Goal: Information Seeking & Learning: Find specific page/section

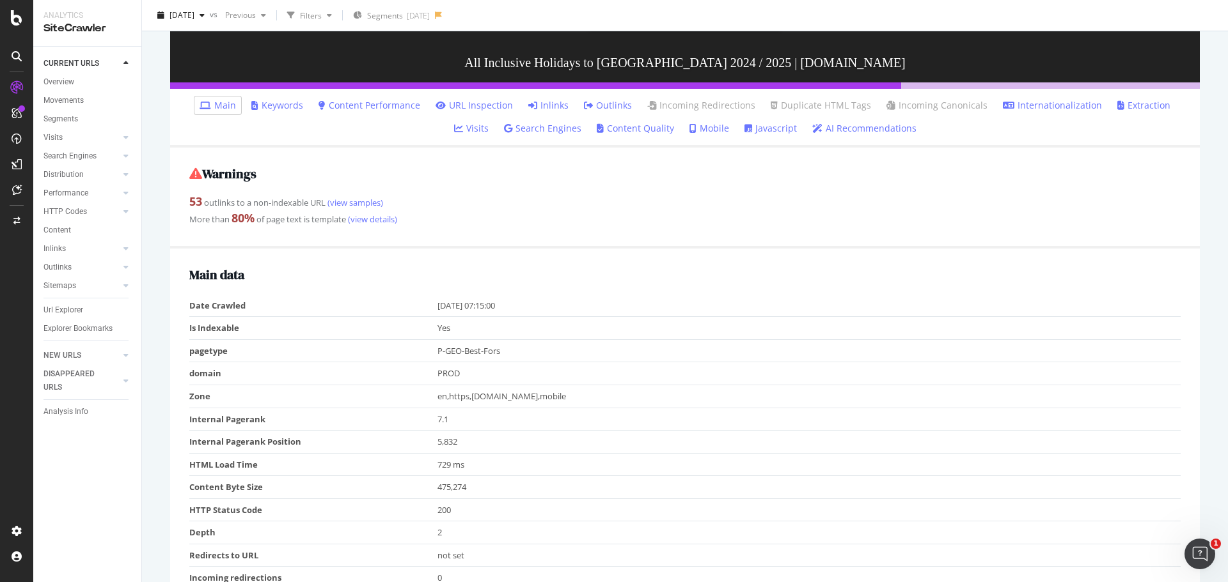
scroll to position [29, 0]
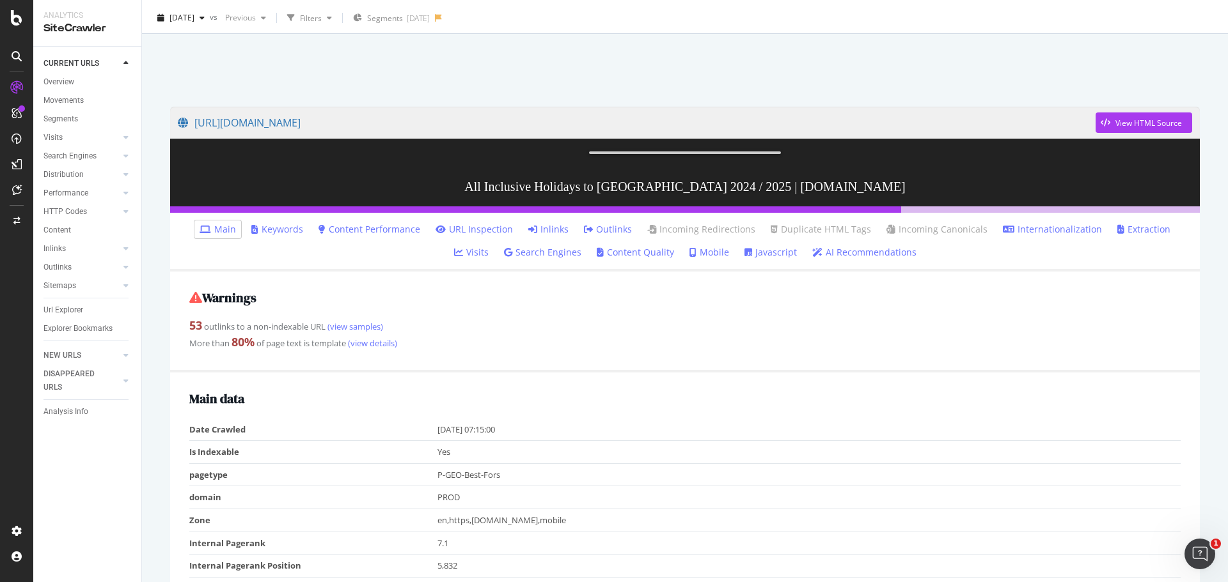
click at [533, 236] on link "Inlinks" at bounding box center [548, 229] width 40 height 13
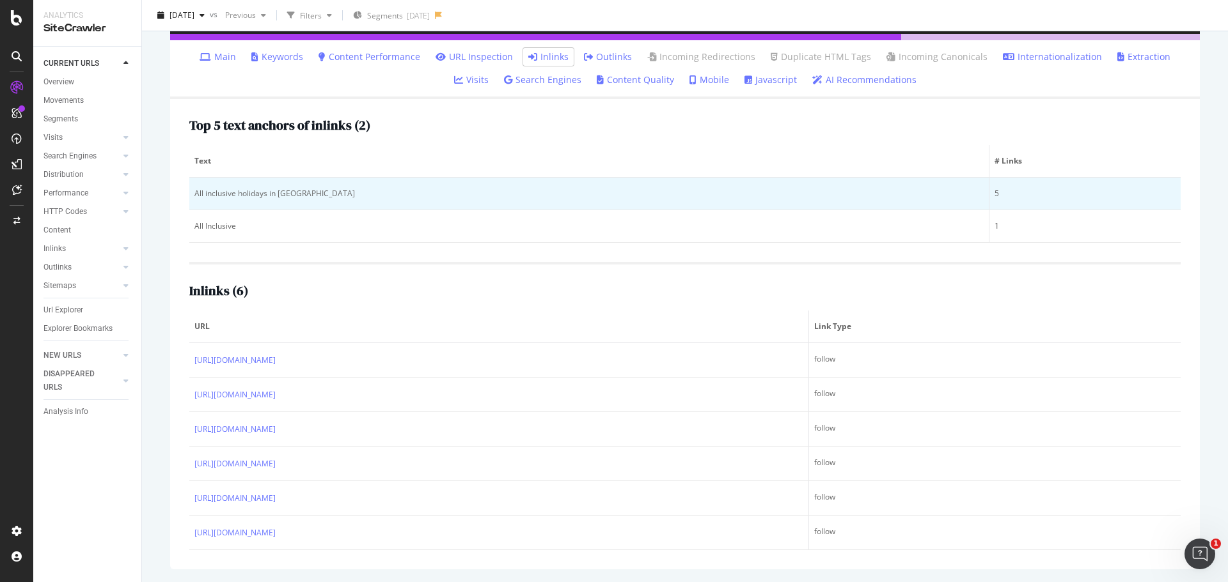
scroll to position [308, 0]
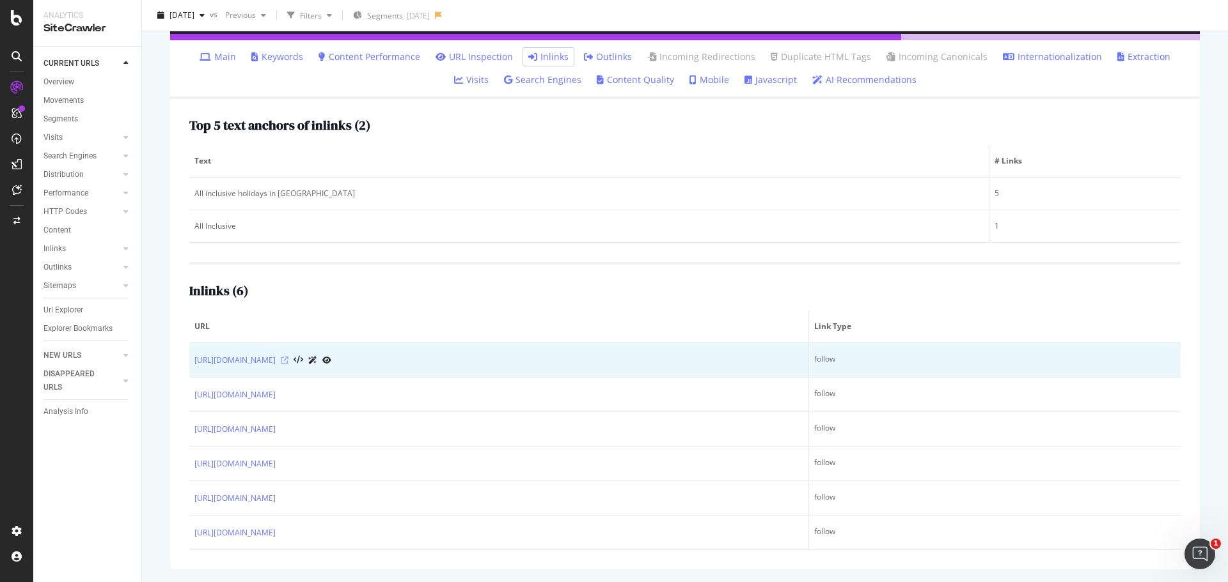
click at [288, 359] on icon at bounding box center [285, 361] width 8 height 8
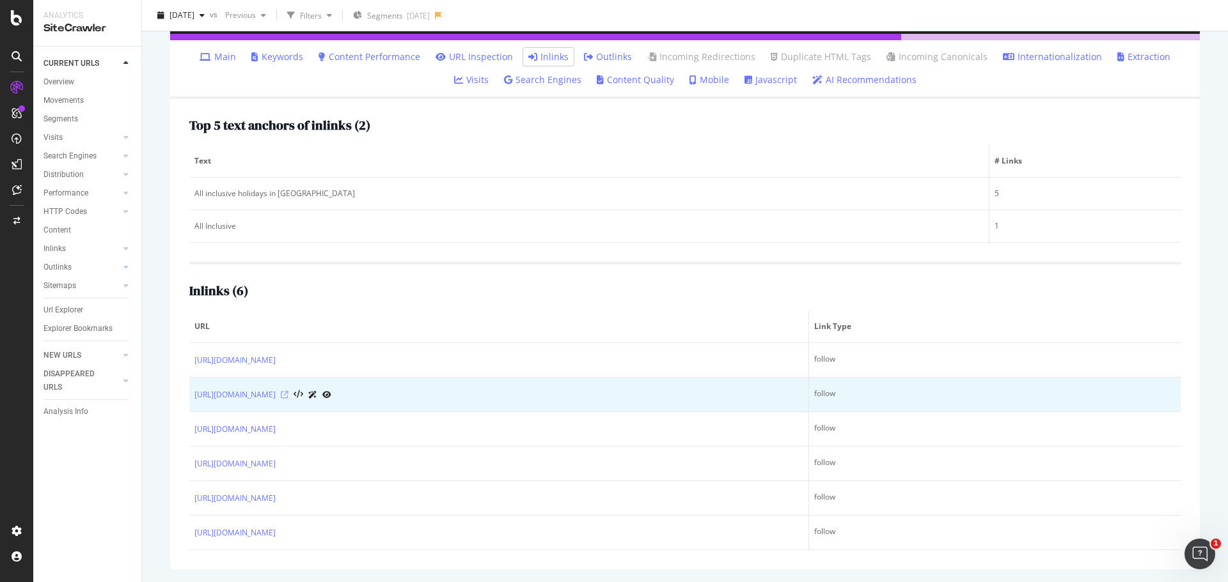
click at [288, 394] on icon at bounding box center [285, 395] width 8 height 8
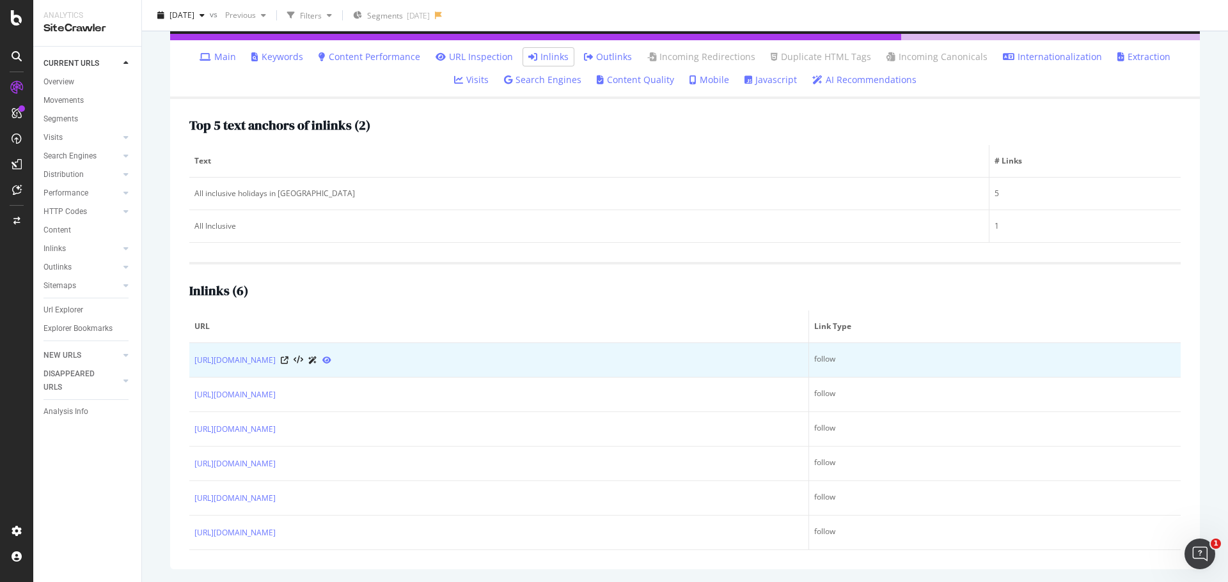
scroll to position [256, 0]
click at [276, 367] on link "[URL][DOMAIN_NAME]" at bounding box center [234, 360] width 81 height 13
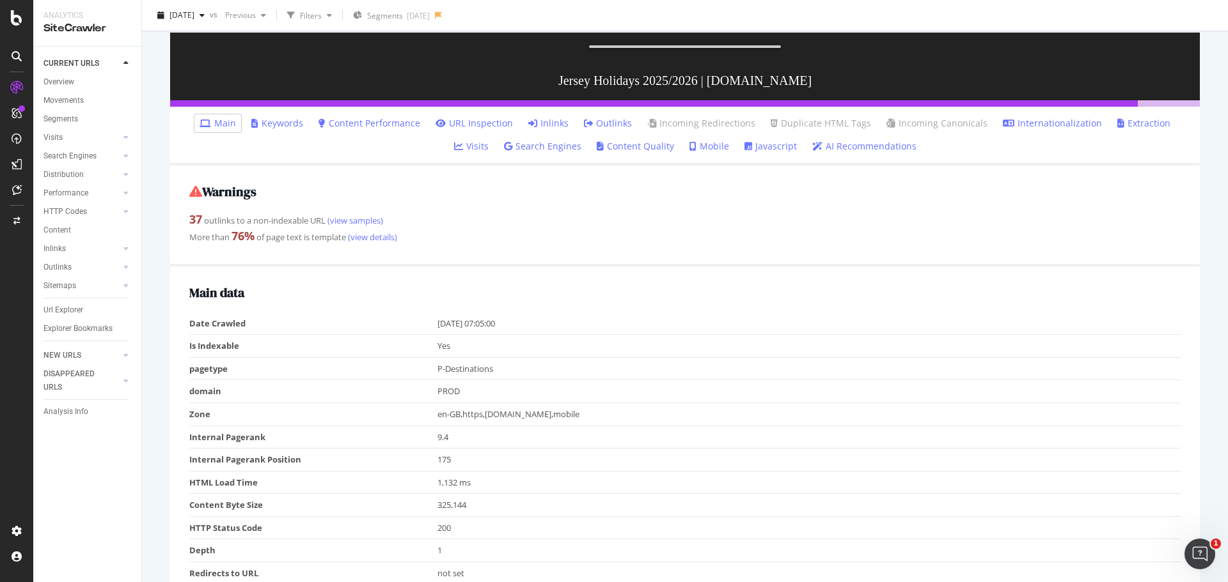
scroll to position [128, 0]
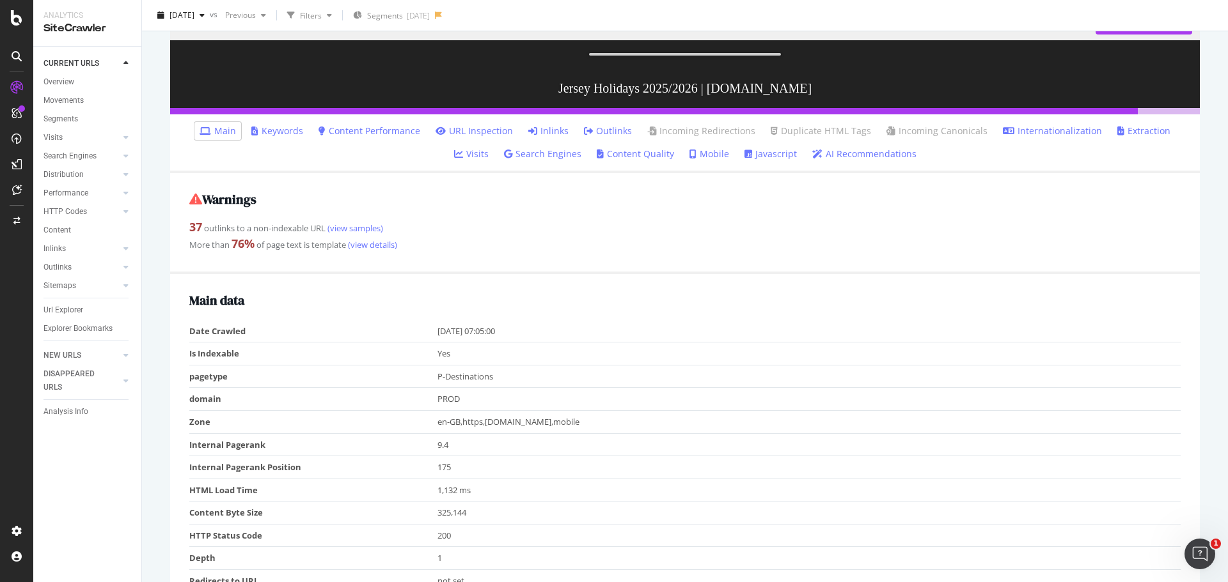
click at [584, 137] on link "Outlinks" at bounding box center [608, 131] width 48 height 13
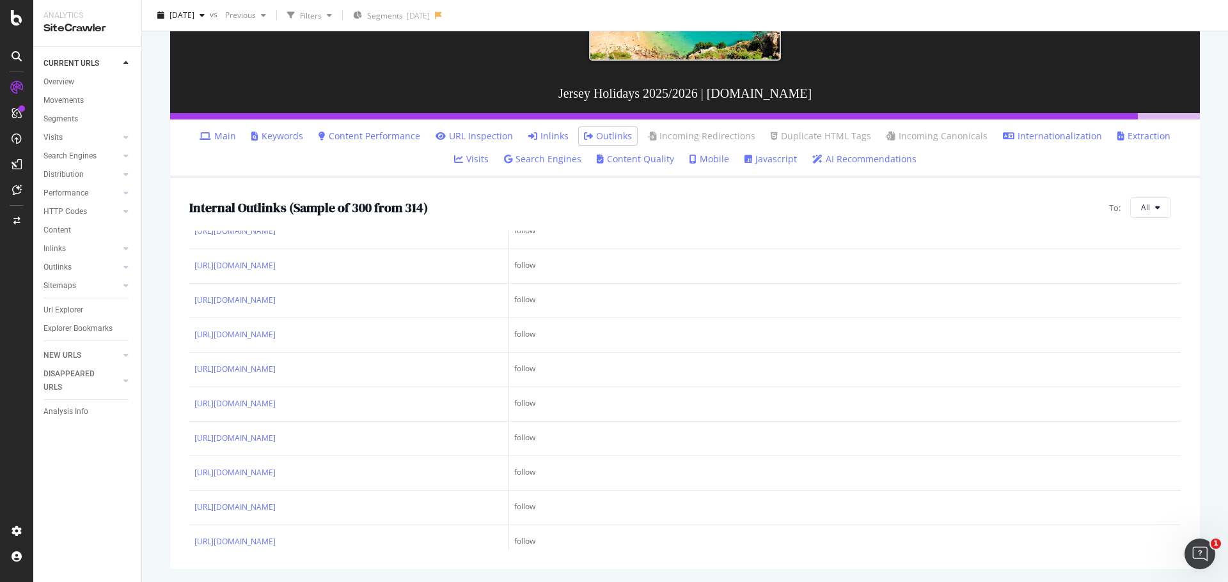
scroll to position [3261, 0]
click at [530, 134] on link "Inlinks" at bounding box center [548, 136] width 40 height 13
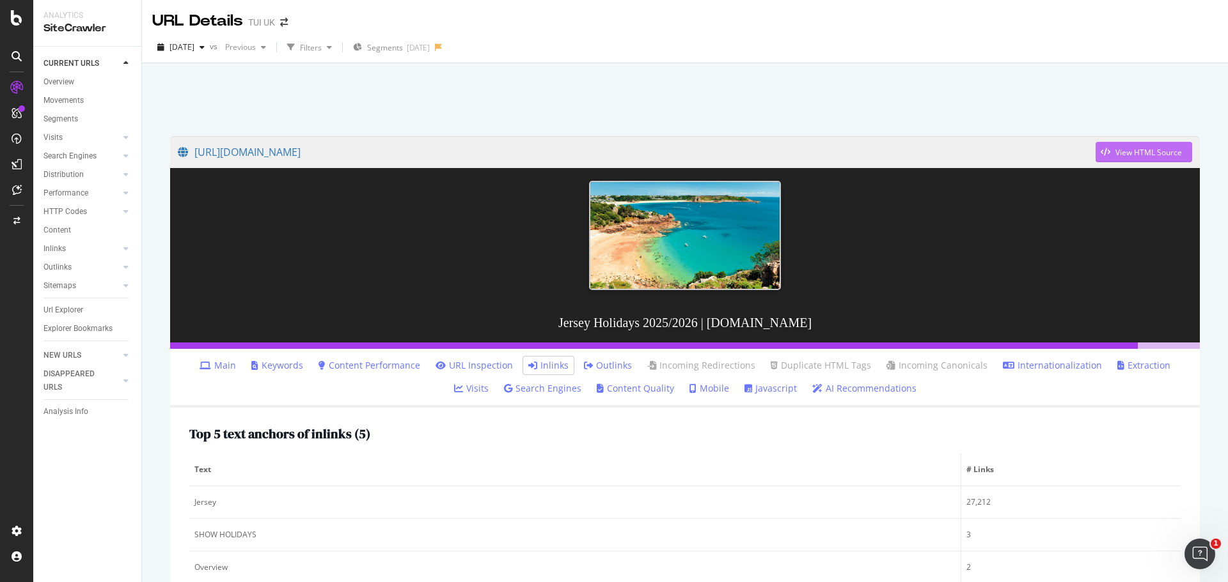
click at [1136, 152] on div "View HTML Source" at bounding box center [1148, 152] width 66 height 11
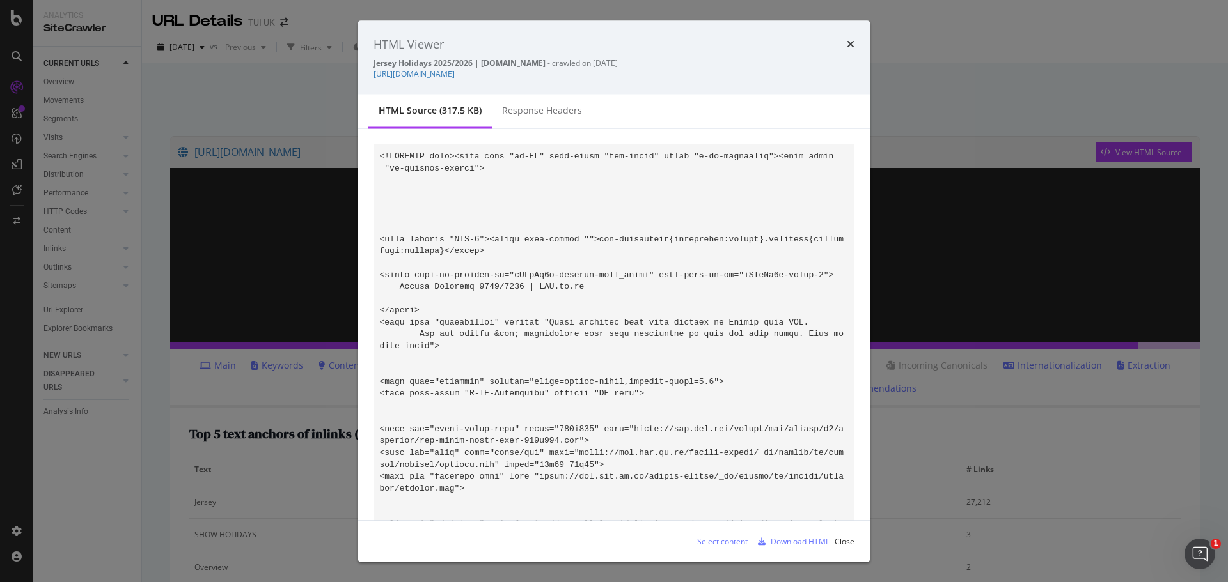
click at [734, 112] on div "HTML source (317.5 KB) Response Headers" at bounding box center [613, 112] width 511 height 35
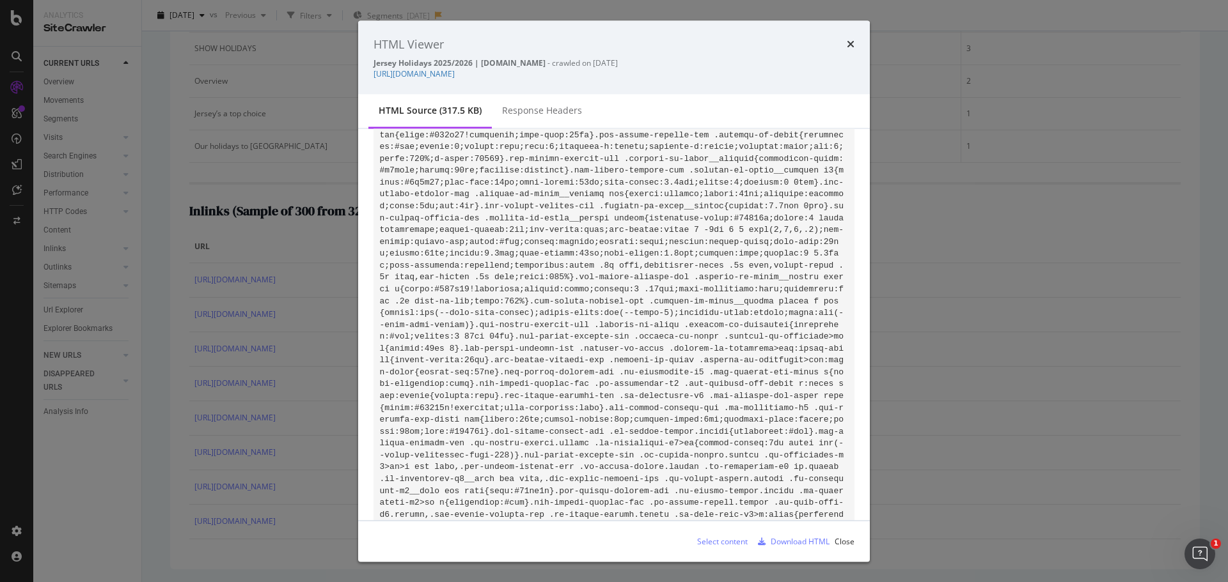
scroll to position [11925, 0]
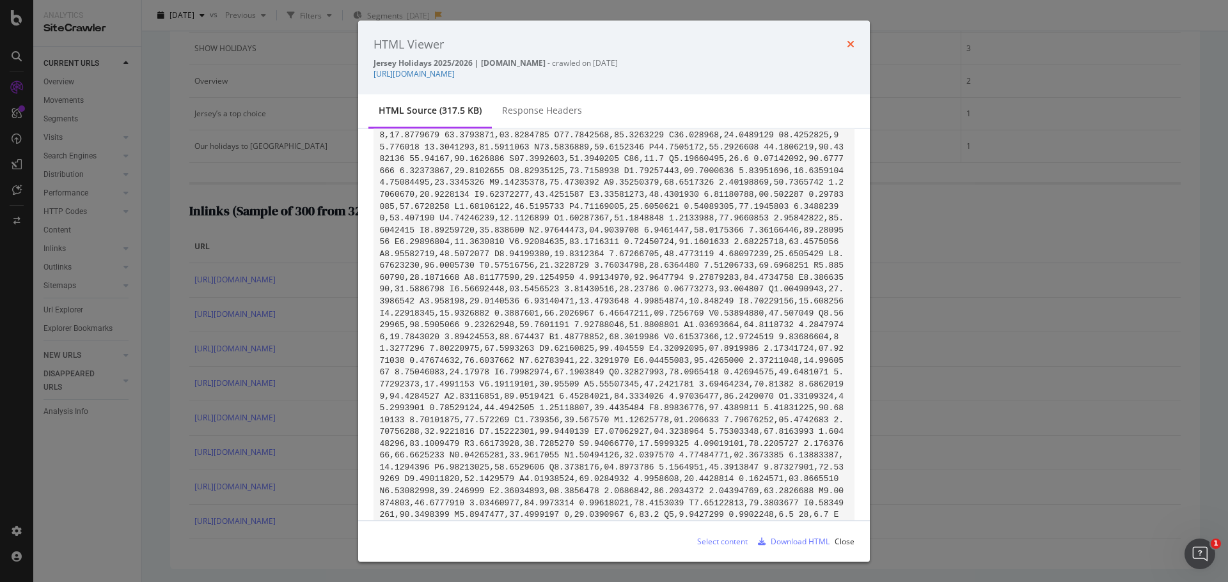
click at [850, 43] on icon "times" at bounding box center [851, 44] width 8 height 10
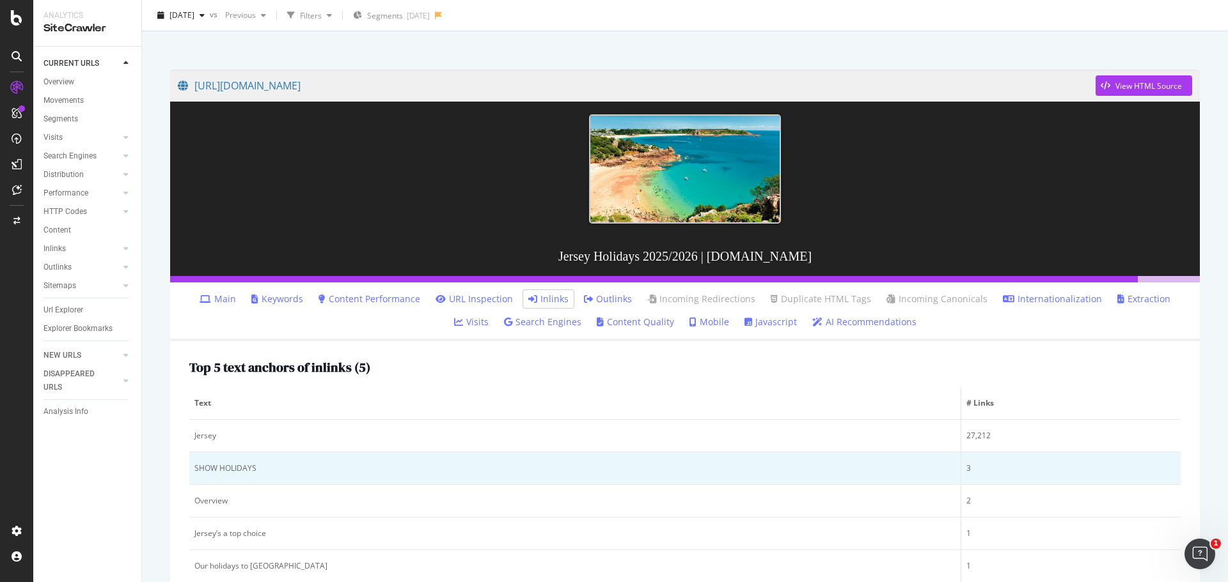
scroll to position [64, 0]
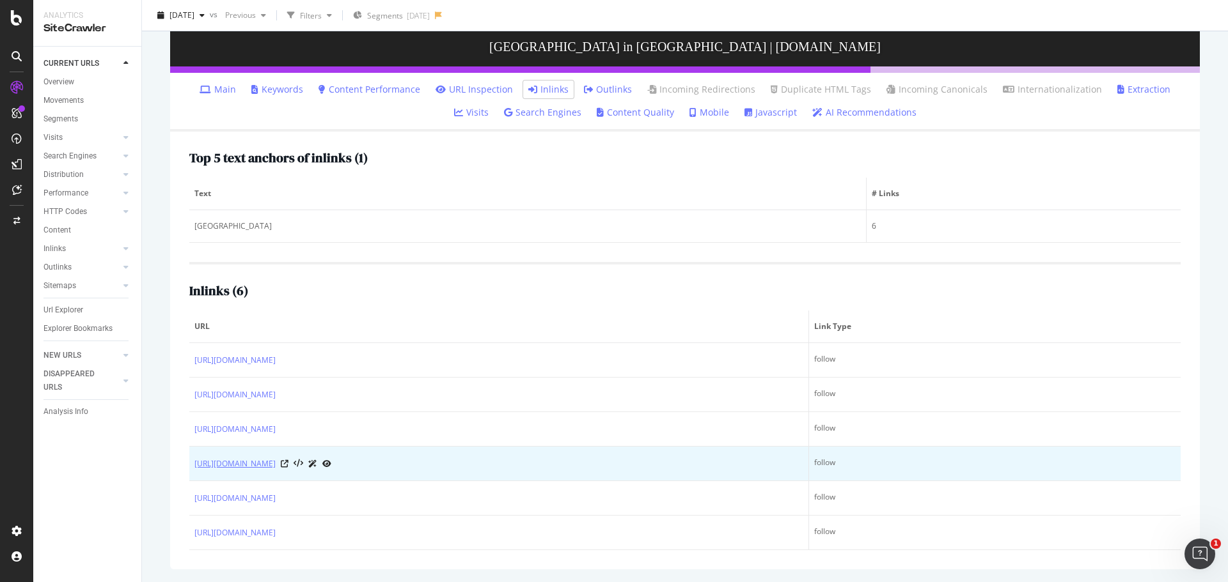
scroll to position [256, 0]
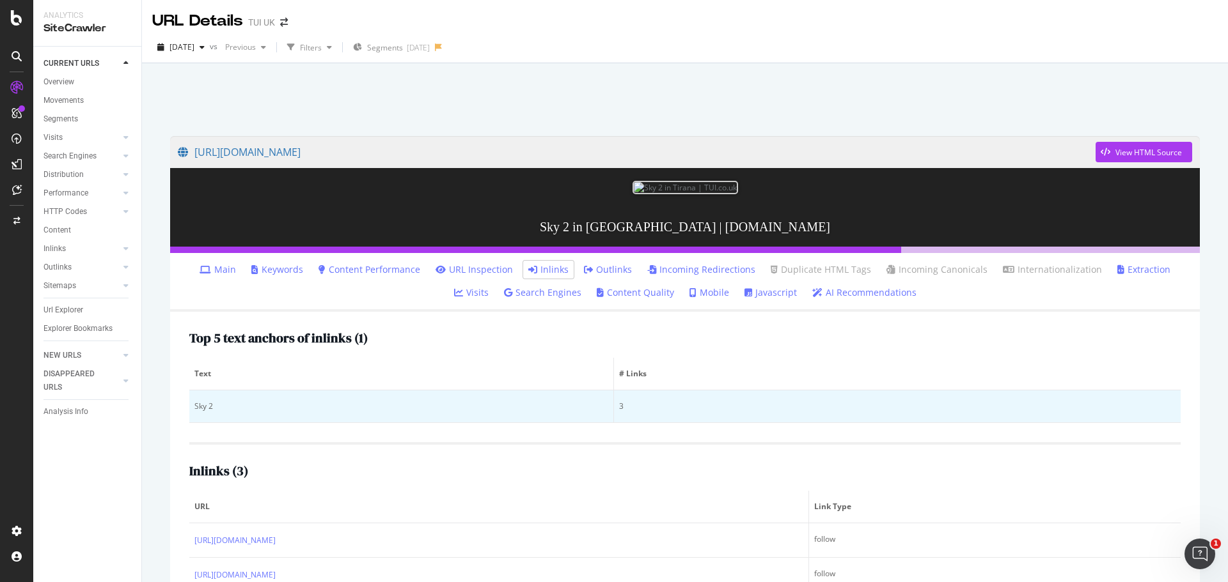
scroll to position [77, 0]
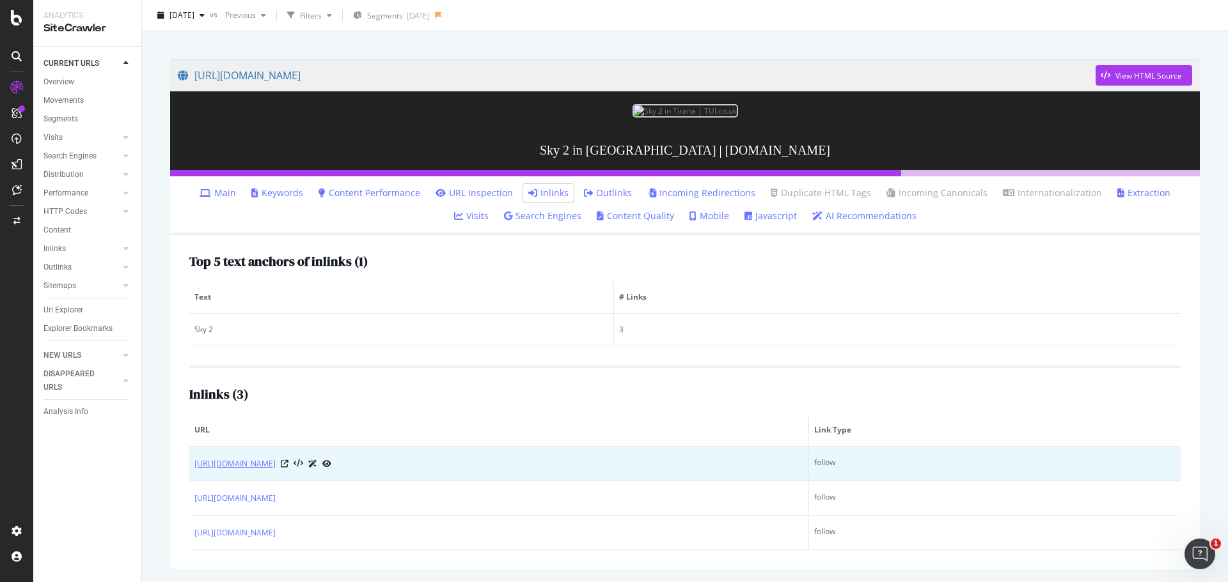
click at [276, 464] on link "https://www.tui.co.uk/destinations/europe/albania/tirana/holidays-tirana/all-in…" at bounding box center [234, 464] width 81 height 13
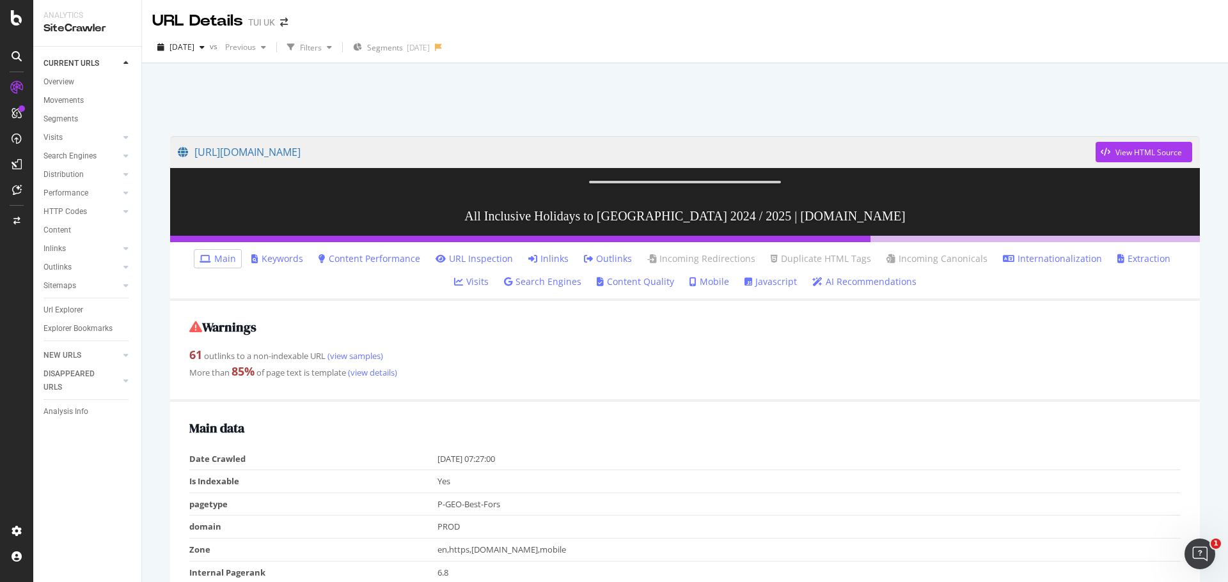
click at [528, 265] on link "Inlinks" at bounding box center [548, 259] width 40 height 13
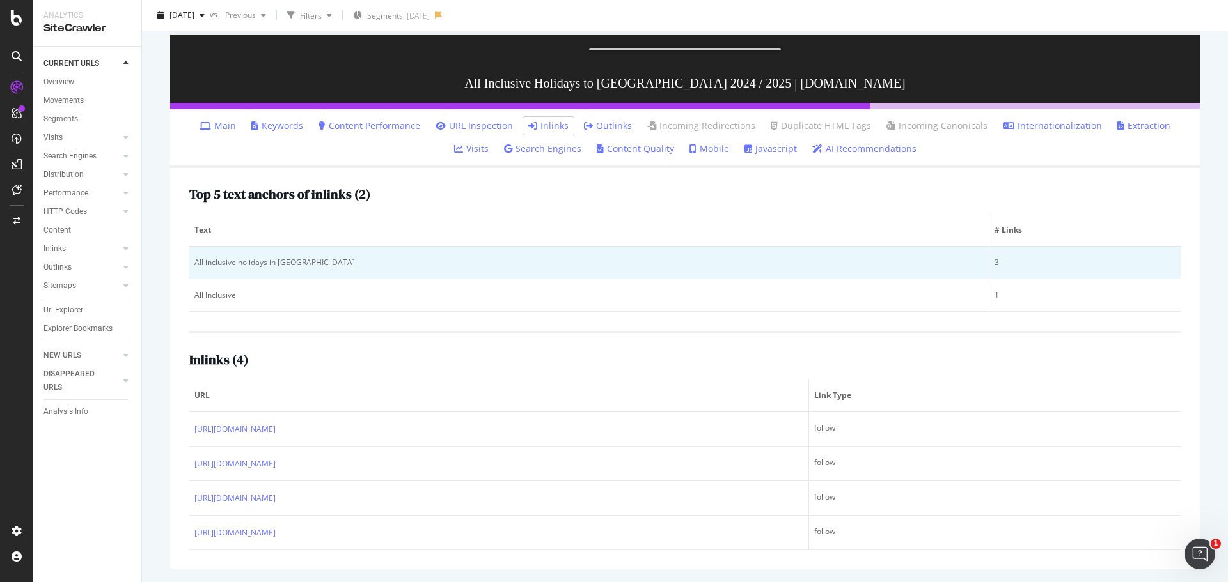
scroll to position [239, 0]
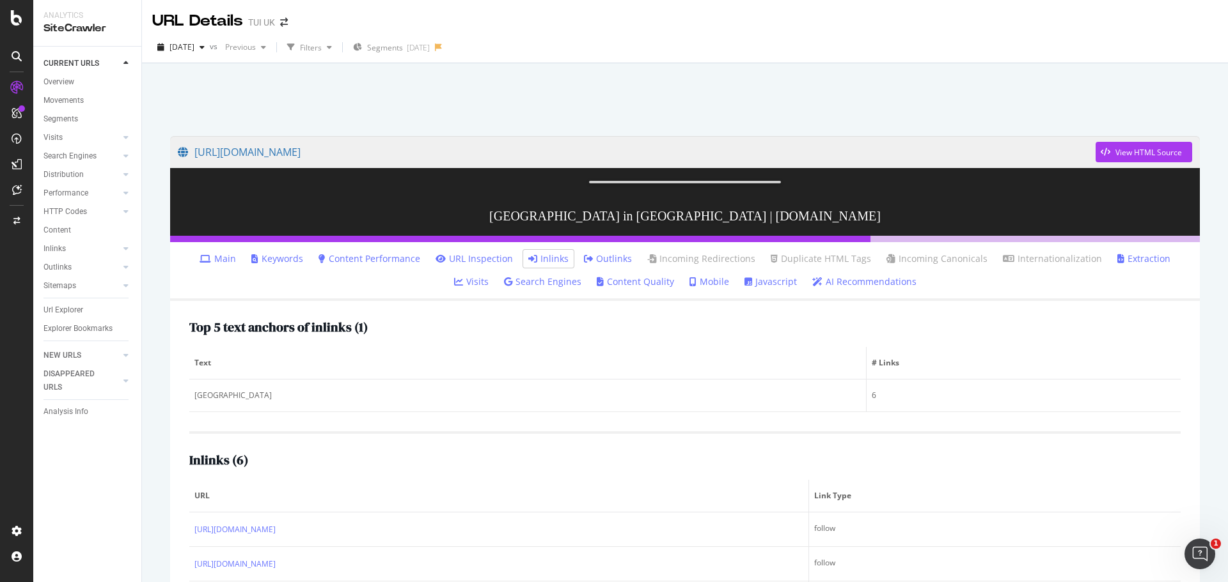
scroll to position [256, 0]
